Goal: Task Accomplishment & Management: Manage account settings

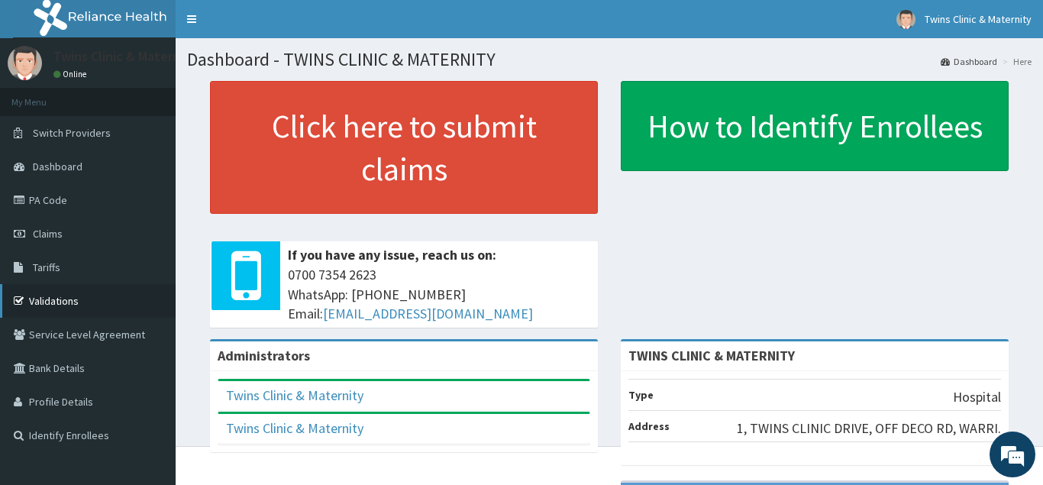
click at [83, 299] on link "Validations" at bounding box center [88, 301] width 176 height 34
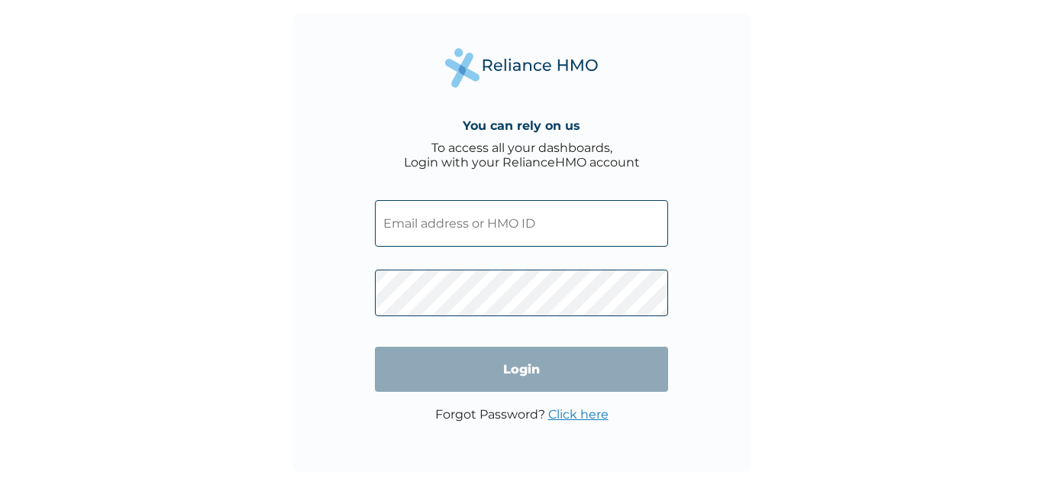
click at [609, 215] on input "text" at bounding box center [521, 223] width 293 height 47
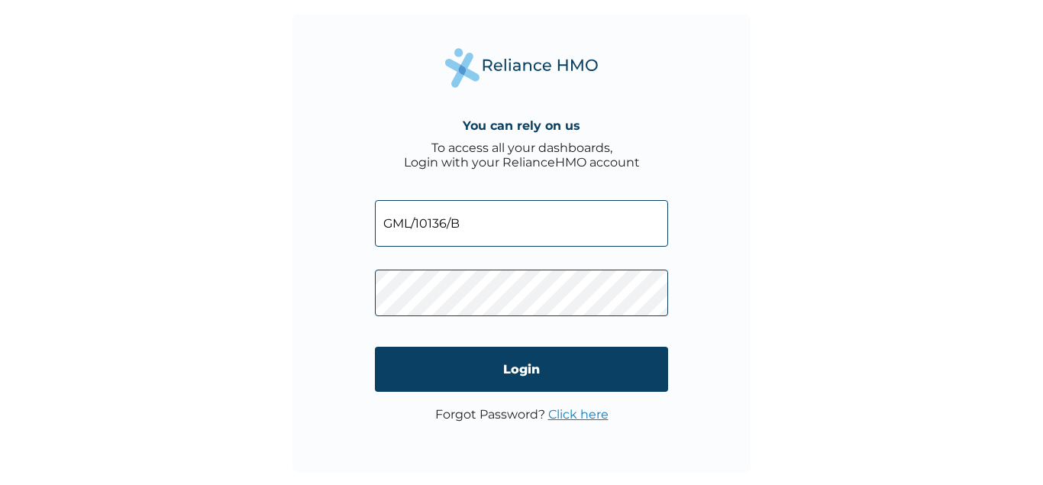
type input "GML/10136/B"
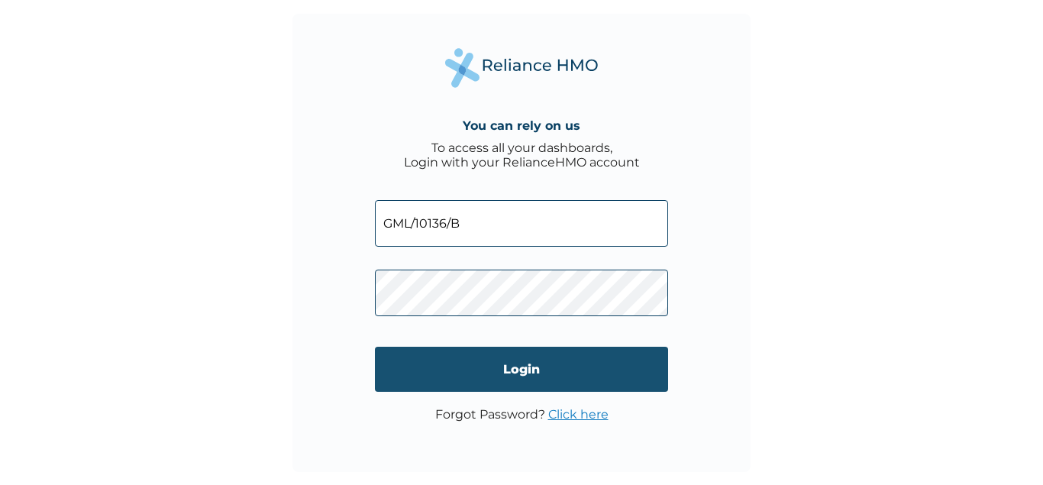
click at [544, 367] on input "Login" at bounding box center [521, 369] width 293 height 45
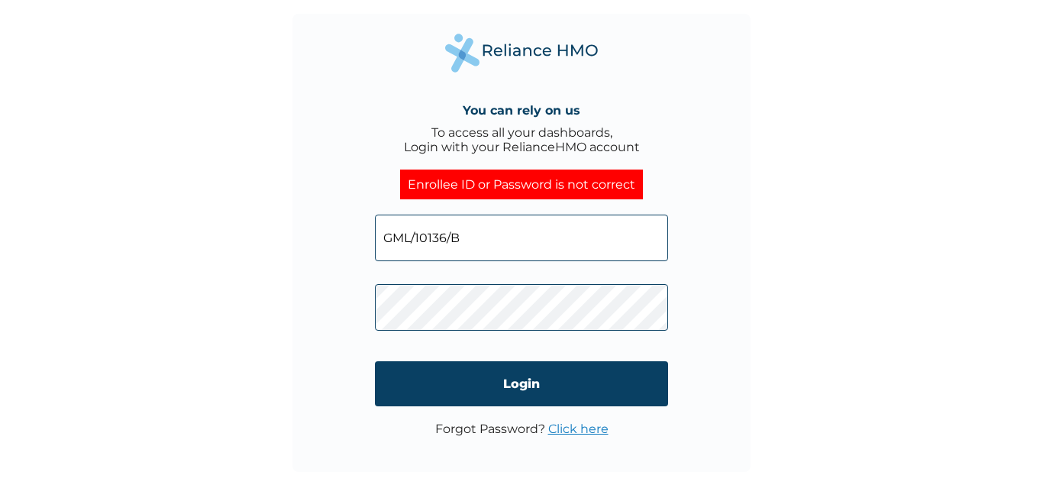
click at [524, 251] on input "GML/10136/B" at bounding box center [521, 238] width 293 height 47
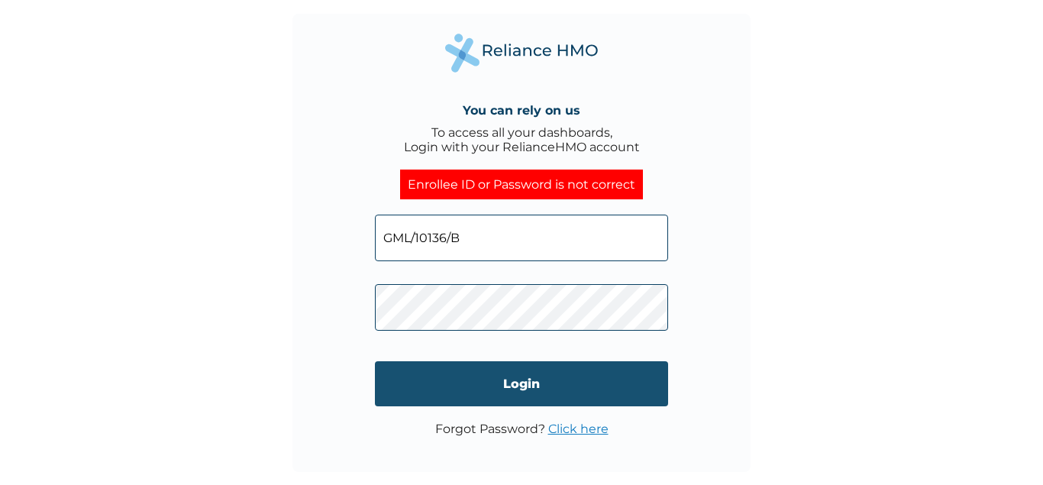
click at [481, 388] on input "Login" at bounding box center [521, 383] width 293 height 45
click at [535, 364] on input "Login" at bounding box center [521, 383] width 293 height 45
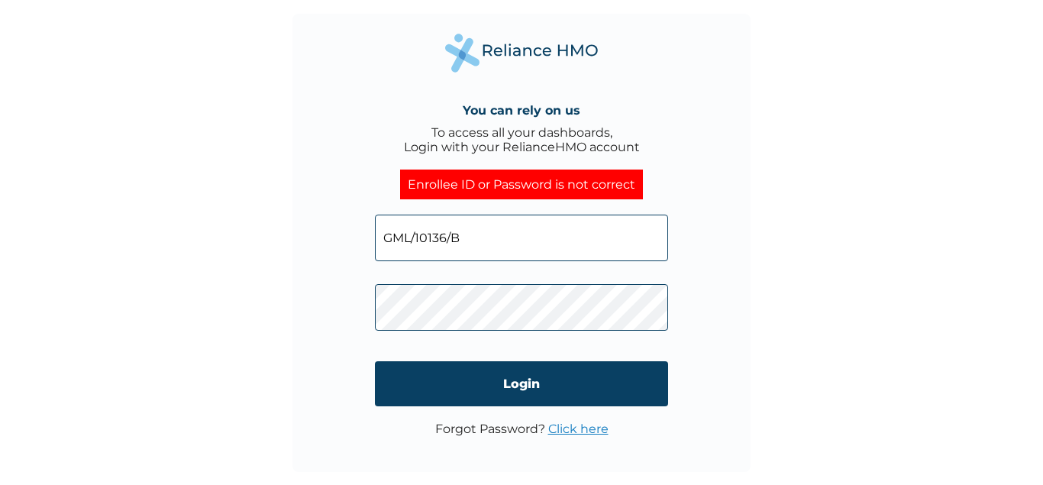
click at [413, 238] on input "GML/10136/B" at bounding box center [521, 238] width 293 height 47
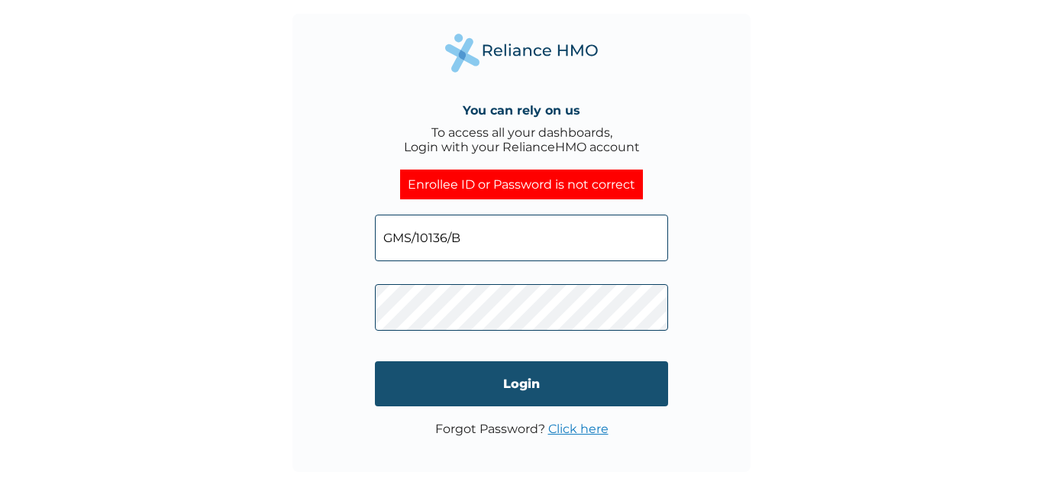
type input "GMS/10136/B"
click at [449, 376] on input "Login" at bounding box center [521, 383] width 293 height 45
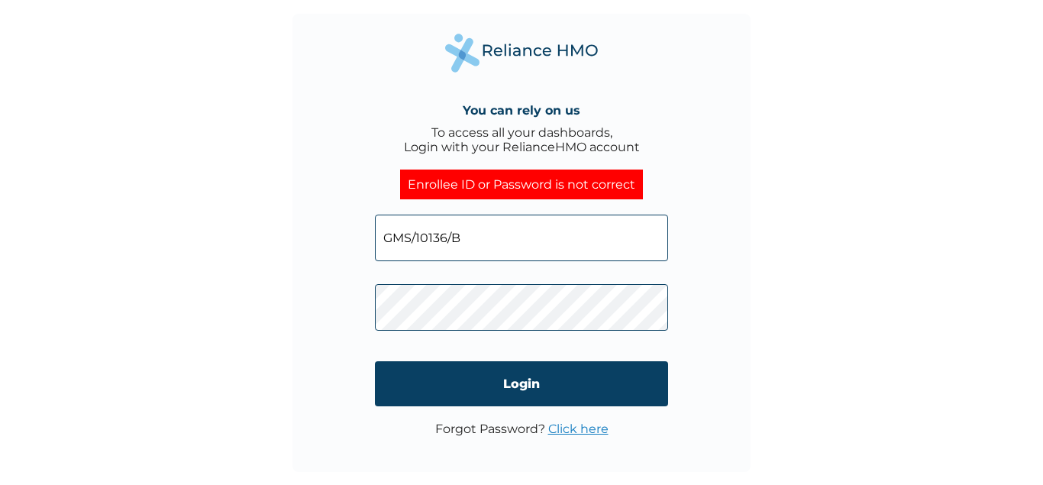
click at [693, 192] on div "You can rely on us To access all your dashboards, Login with your RelianceHMO a…" at bounding box center [522, 243] width 458 height 458
